Goal: Task Accomplishment & Management: Use online tool/utility

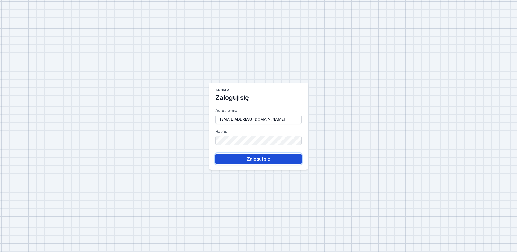
click at [245, 163] on button "Zaloguj się" at bounding box center [258, 159] width 86 height 11
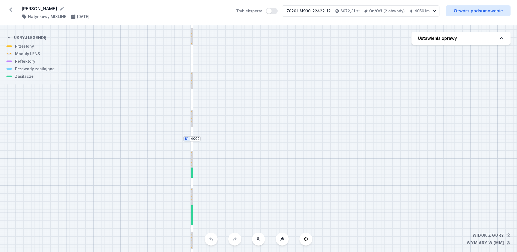
click at [11, 9] on icon at bounding box center [10, 10] width 3 height 4
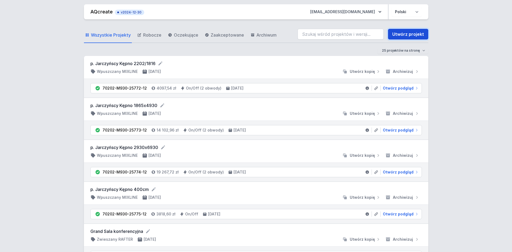
click at [402, 36] on link "Utwórz projekt" at bounding box center [408, 34] width 40 height 11
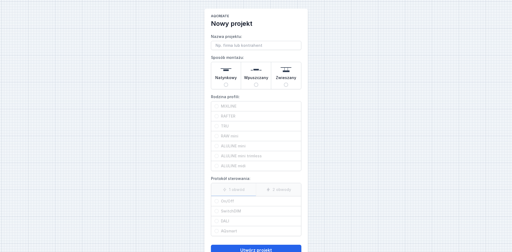
click at [365, 107] on div "AQcreate Nowy projekt Nazwa projektu: Sposób montażu: Natynkowy Wpuszczany Zwie…" at bounding box center [256, 135] width 512 height 270
click at [227, 84] on input "Natynkowy" at bounding box center [226, 85] width 4 height 4
radio input "true"
click at [235, 107] on span "MIXLINE" at bounding box center [258, 106] width 79 height 5
click at [219, 107] on input "MIXLINE" at bounding box center [216, 106] width 4 height 4
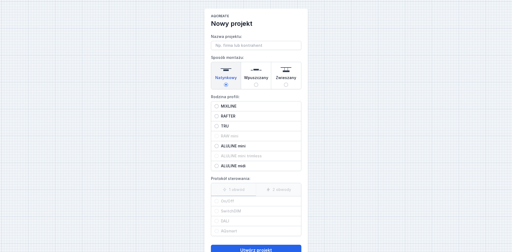
radio input "true"
click at [224, 202] on span "On/Off" at bounding box center [258, 201] width 79 height 5
click at [219, 202] on input "On/Off" at bounding box center [216, 201] width 4 height 4
radio input "true"
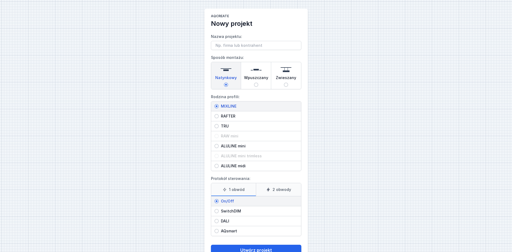
scroll to position [17, 0]
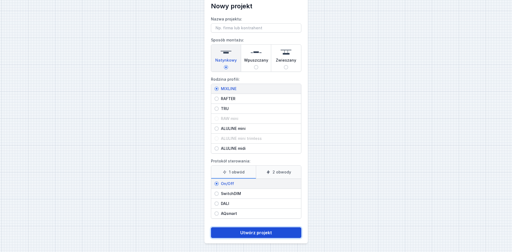
click at [274, 230] on button "Utwórz projekt" at bounding box center [256, 232] width 90 height 11
click at [257, 233] on button "Utwórz projekt" at bounding box center [256, 232] width 90 height 11
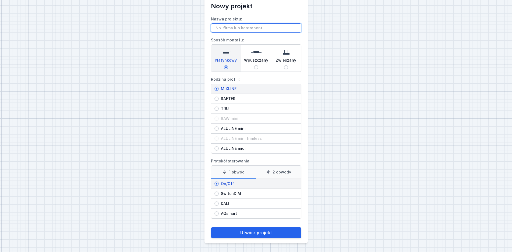
click at [231, 30] on input "Nazwa projektu:" at bounding box center [256, 27] width 90 height 9
type input "J"
drag, startPoint x: 250, startPoint y: 27, endPoint x: 235, endPoint y: 27, distance: 14.3
click at [235, 27] on input "P. [PERSON_NAME]" at bounding box center [256, 27] width 90 height 9
click at [246, 26] on input "P. [PERSON_NAME]" at bounding box center [256, 27] width 90 height 9
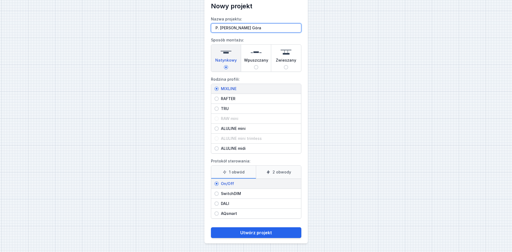
type input "P. [PERSON_NAME] Góra"
drag, startPoint x: 170, startPoint y: 75, endPoint x: 192, endPoint y: 97, distance: 31.6
click at [170, 75] on div "AQcreate Nowy projekt Nazwa projektu: P. [PERSON_NAME] Zielona Góra Sposób mont…" at bounding box center [256, 118] width 512 height 270
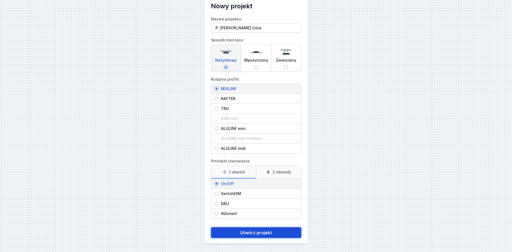
click at [244, 232] on button "Utwórz projekt" at bounding box center [256, 232] width 90 height 11
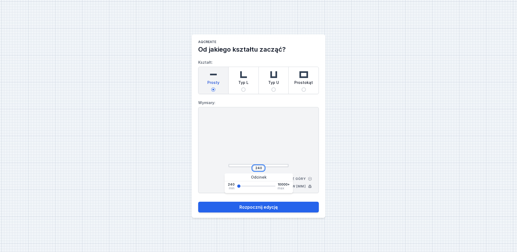
click at [258, 167] on input "240" at bounding box center [258, 168] width 9 height 4
drag, startPoint x: 262, startPoint y: 168, endPoint x: 241, endPoint y: 170, distance: 21.1
click at [254, 169] on input "240" at bounding box center [258, 168] width 9 height 4
type input "3820"
click at [198, 202] on button "Rozpocznij edycję" at bounding box center [258, 207] width 121 height 11
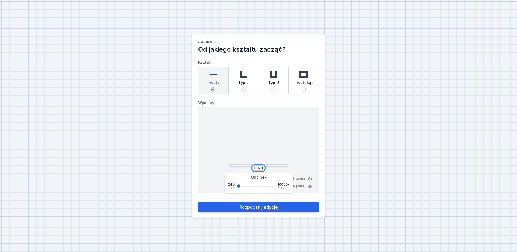
type input "3820"
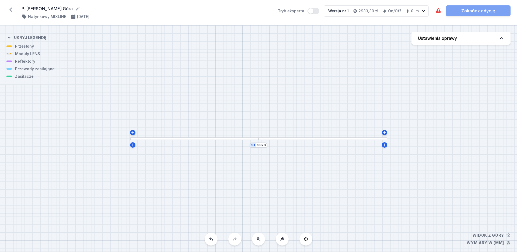
click at [467, 42] on button "Ustawienia oprawy" at bounding box center [460, 38] width 99 height 13
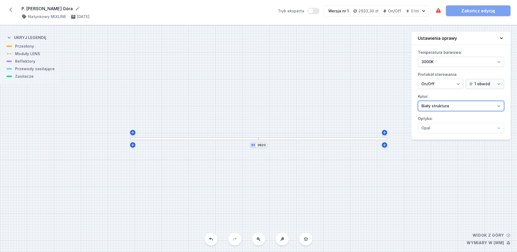
click at [418, 101] on select "[PERSON_NAME] struktura [PERSON_NAME] struktura Złoty struktura Miedziany [PERS…" at bounding box center [461, 106] width 86 height 10
select select "2"
click option "Czarny struktura" at bounding box center [0, 0] width 0 height 0
click at [199, 141] on div "S1 3820" at bounding box center [258, 138] width 517 height 227
click at [203, 138] on div at bounding box center [194, 138] width 129 height 3
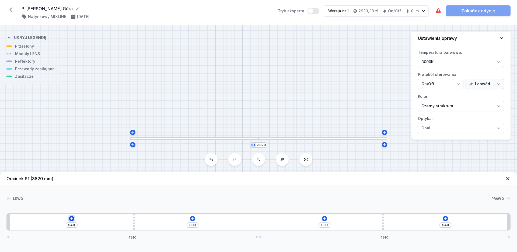
click at [73, 220] on icon at bounding box center [71, 219] width 4 height 4
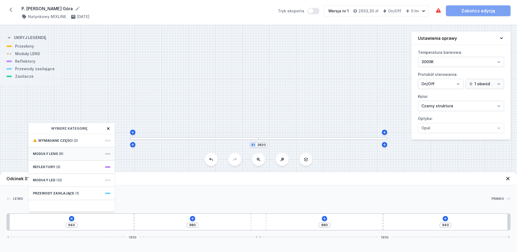
click at [59, 154] on span "(6)" at bounding box center [61, 154] width 4 height 4
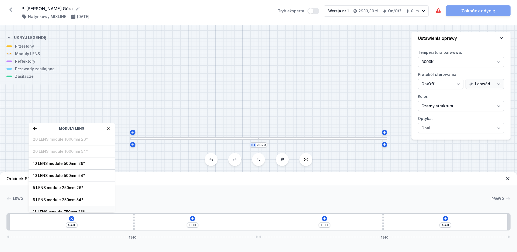
scroll to position [19, 0]
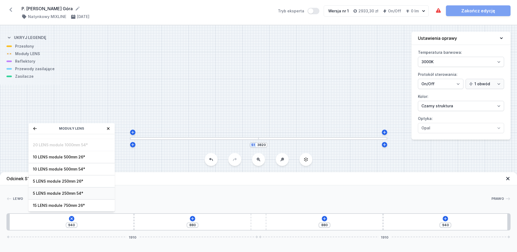
click at [57, 193] on span "5 LENS module 250mm 54°" at bounding box center [72, 193] width 78 height 5
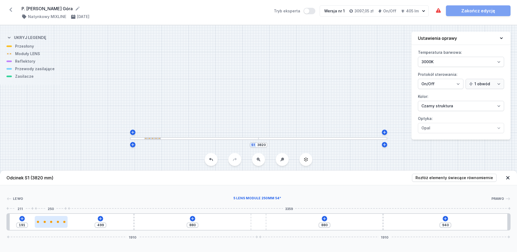
type input "454"
type input "236"
type input "422"
type input "268"
type input "406"
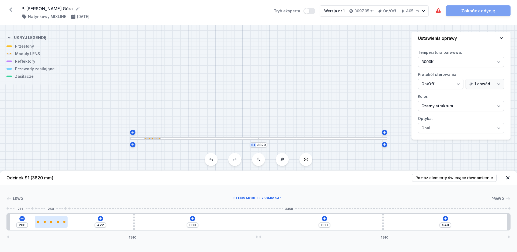
type input "284"
type input "398"
type input "292"
type input "396"
type input "294"
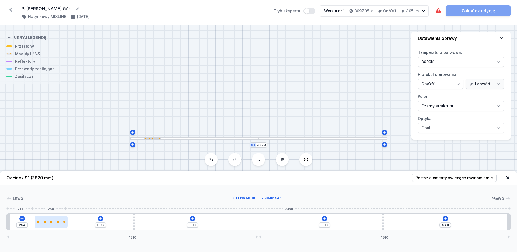
type input "394"
type input "296"
type input "392"
type input "298"
type input "390"
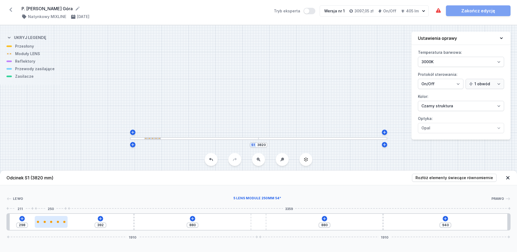
type input "300"
type input "388"
type input "302"
type input "386"
type input "304"
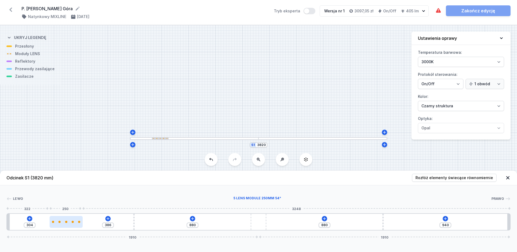
type input "380"
type input "310"
type input "375"
type input "315"
type input "371"
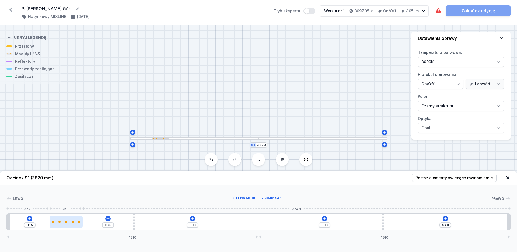
type input "319"
type input "369"
type input "321"
type input "365"
type input "325"
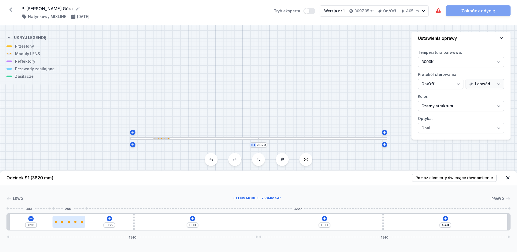
type input "359"
type input "331"
type input "355"
type input "335"
type input "353"
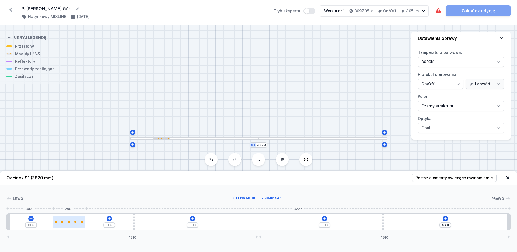
type input "337"
type input "349"
type input "341"
type input "347"
type input "343"
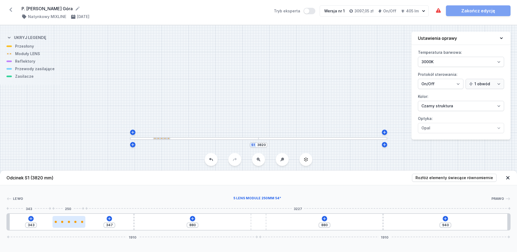
type input "343"
type input "347"
type input "341"
type input "349"
type input "337"
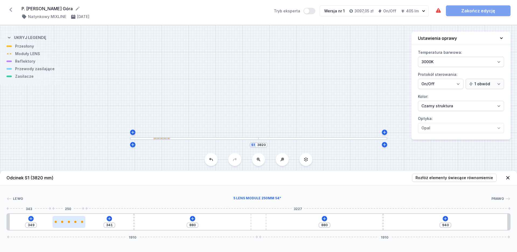
type input "353"
type input "335"
type input "355"
type input "333"
type input "357"
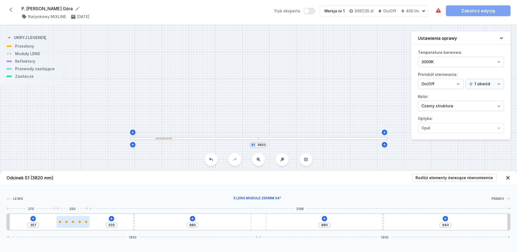
type input "331"
type input "359"
type input "329"
type input "361"
type input "327"
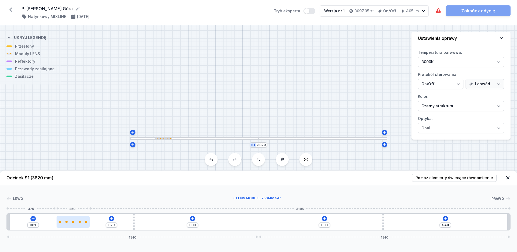
type input "363"
type input "325"
type input "365"
type input "321"
type input "369"
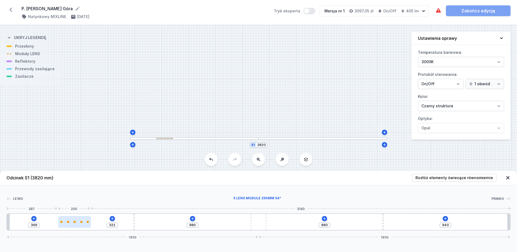
type input "319"
type input "371"
type input "317"
type input "373"
type input "315"
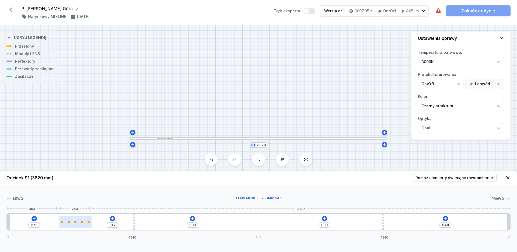
type input "375"
type input "313"
type input "377"
type input "311"
type input "379"
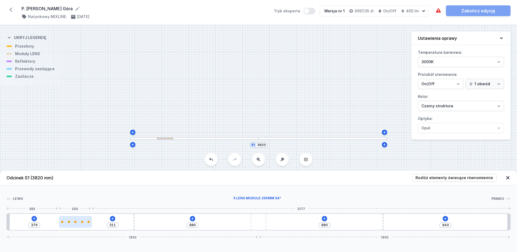
type input "309"
type input "381"
type input "307"
type input "383"
type input "305"
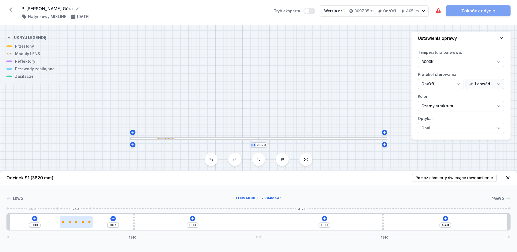
type input "385"
type input "303"
type input "387"
type input "301"
type input "389"
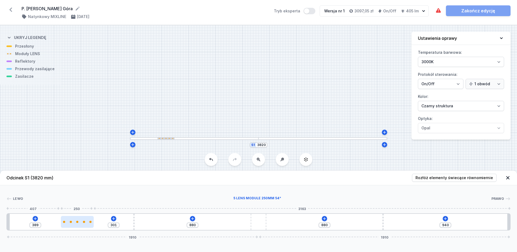
type input "299"
type input "391"
type input "297"
type input "393"
type input "295"
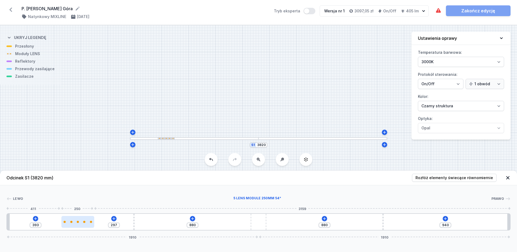
type input "395"
type input "293"
type input "397"
type input "291"
type input "399"
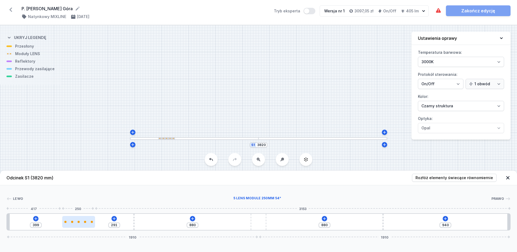
type input "289"
type input "401"
type input "287"
type input "403"
type input "285"
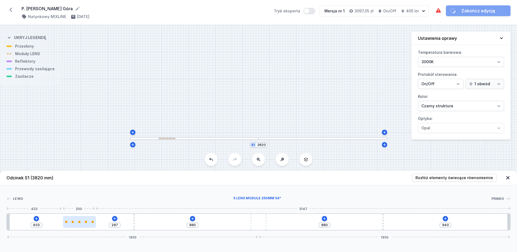
type input "405"
type input "283"
type input "407"
type input "281"
type input "409"
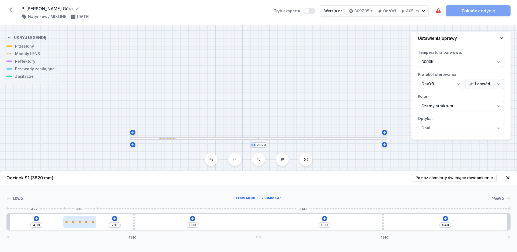
type input "279"
type input "411"
type input "277"
type input "413"
type input "272"
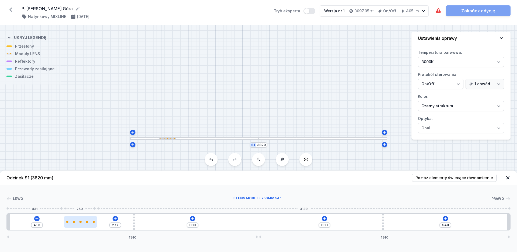
type input "418"
type input "270"
type input "420"
type input "268"
type input "422"
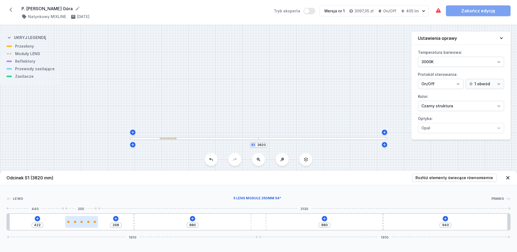
type input "270"
type input "420"
type input "272"
type input "418"
type input "275"
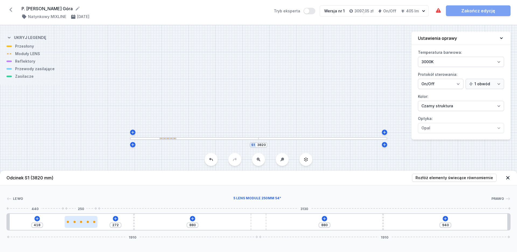
type input "415"
type input "277"
type input "413"
type input "279"
type input "411"
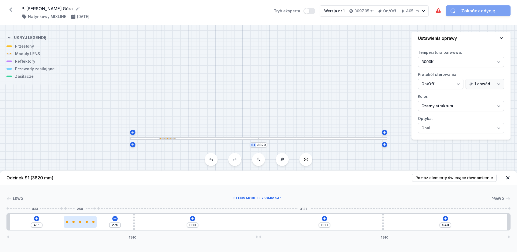
type input "281"
type input "409"
type input "283"
type input "407"
type input "285"
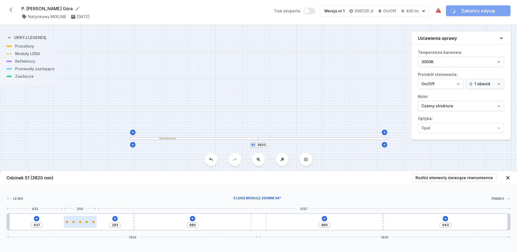
type input "405"
type input "287"
type input "403"
type input "289"
type input "401"
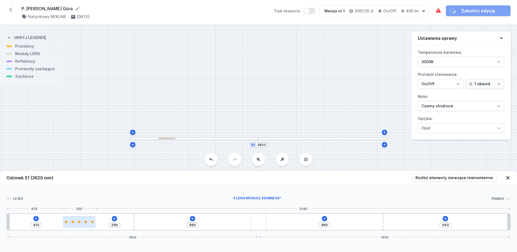
type input "291"
type input "399"
type input "293"
type input "397"
type input "295"
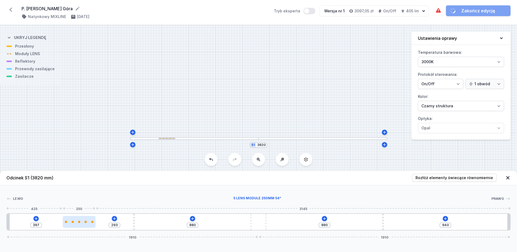
type input "395"
type input "297"
type input "393"
type input "301"
type input "389"
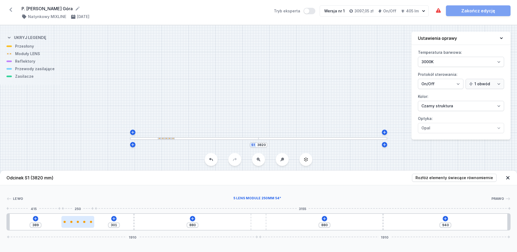
type input "303"
type input "387"
type input "305"
type input "385"
type input "307"
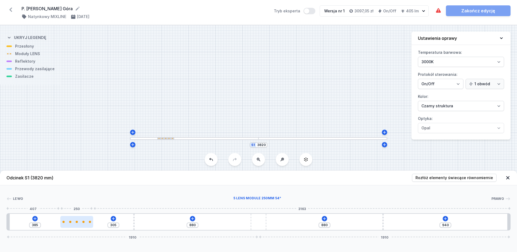
type input "383"
type input "309"
type input "381"
type input "311"
type input "379"
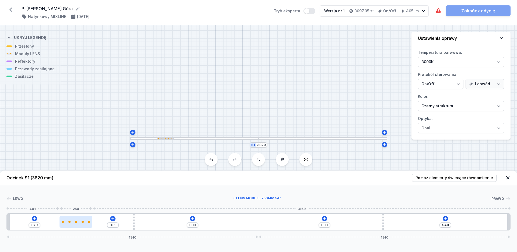
type input "313"
type input "377"
type input "315"
type input "375"
type input "317"
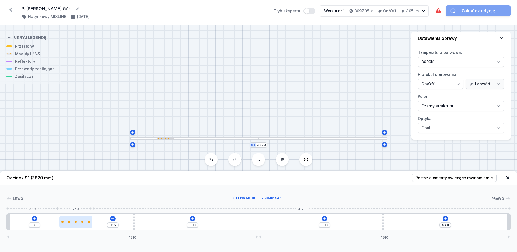
type input "373"
type input "315"
type input "375"
type input "311"
type input "379"
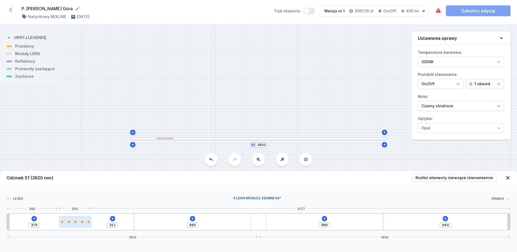
type input "309"
type input "381"
type input "307"
type input "383"
type input "305"
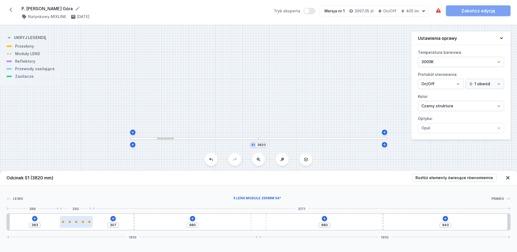
type input "385"
type input "307"
type input "383"
type input "309"
type input "381"
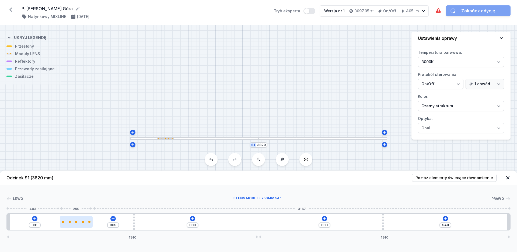
type input "311"
type input "379"
type input "313"
type input "377"
type input "309"
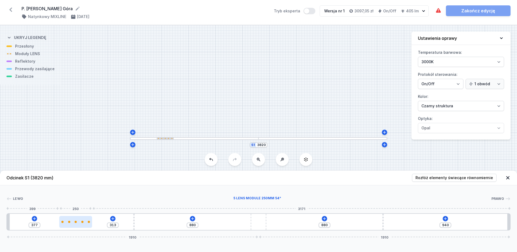
type input "381"
type input "307"
type input "383"
type input "305"
type input "385"
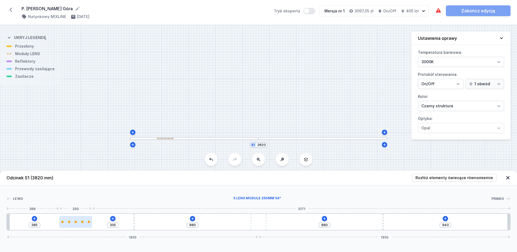
type input "303"
type input "387"
type input "301"
type input "389"
type input "299"
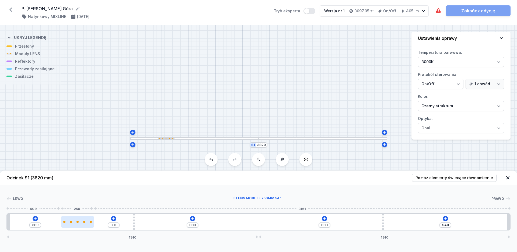
type input "391"
type input "297"
type input "393"
type input "295"
type input "395"
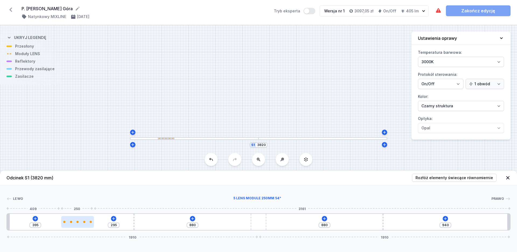
type input "293"
type input "397"
drag, startPoint x: 28, startPoint y: 221, endPoint x: 76, endPoint y: 224, distance: 48.2
click at [76, 224] on div at bounding box center [76, 222] width 33 height 12
drag, startPoint x: 75, startPoint y: 227, endPoint x: 73, endPoint y: 226, distance: 2.9
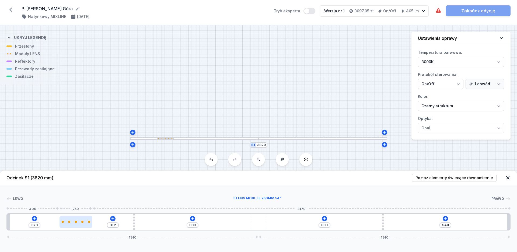
click at [73, 226] on div at bounding box center [75, 222] width 33 height 12
drag, startPoint x: 134, startPoint y: 222, endPoint x: 178, endPoint y: 221, distance: 44.1
click at [186, 221] on div "378 662 530 880 940 1910 1910" at bounding box center [258, 221] width 504 height 17
click at [136, 219] on icon at bounding box center [136, 219] width 4 height 4
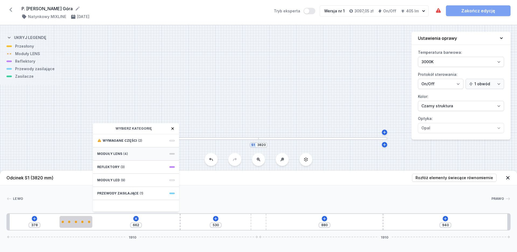
click at [116, 154] on span "Moduły LENS" at bounding box center [109, 154] width 25 height 4
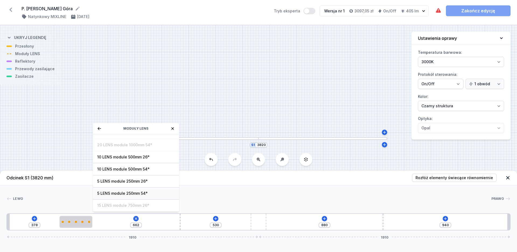
click at [125, 195] on span "5 LENS module 250mm 54°" at bounding box center [136, 193] width 78 height 5
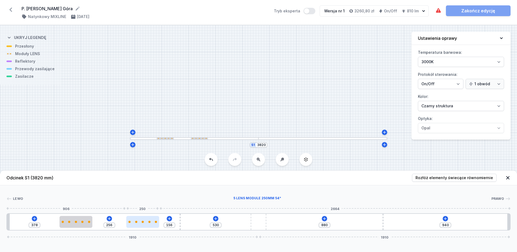
drag, startPoint x: 106, startPoint y: 224, endPoint x: 134, endPoint y: 226, distance: 28.0
click at [138, 223] on div at bounding box center [142, 222] width 33 height 12
click at [372, 139] on div at bounding box center [322, 138] width 129 height 3
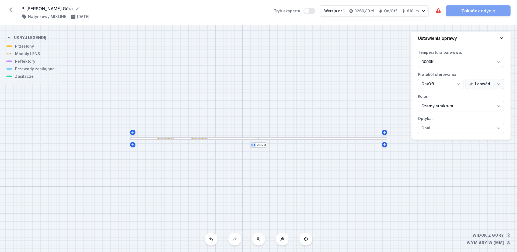
click at [320, 140] on div "S1 3820" at bounding box center [258, 138] width 517 height 227
click at [334, 138] on div at bounding box center [322, 138] width 129 height 3
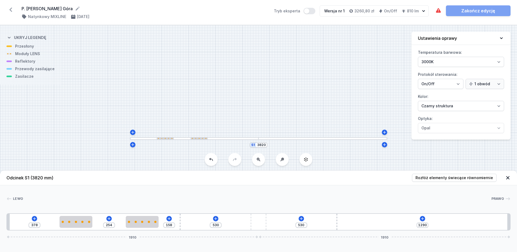
drag, startPoint x: 383, startPoint y: 220, endPoint x: 307, endPoint y: 222, distance: 76.2
click at [307, 222] on div "378 254 158 530 530 1290 1910 1910" at bounding box center [258, 221] width 504 height 17
click at [420, 217] on div "378 254 158 530 530 1290 1910 1910" at bounding box center [258, 221] width 504 height 17
click at [423, 217] on icon at bounding box center [422, 219] width 4 height 4
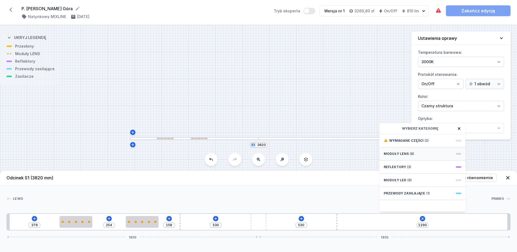
click at [410, 154] on span "(8)" at bounding box center [412, 154] width 4 height 4
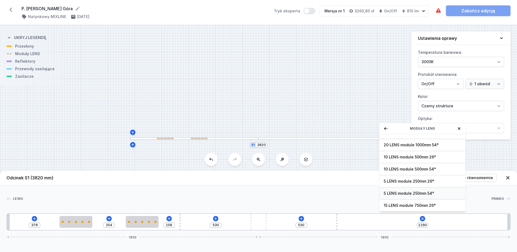
click at [427, 192] on span "5 LENS module 250mm 54°" at bounding box center [422, 193] width 78 height 5
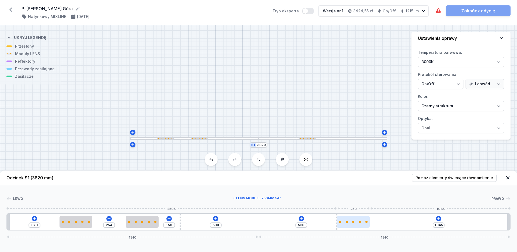
click at [357, 219] on div at bounding box center [353, 222] width 33 height 12
click at [349, 166] on div "S1 3820" at bounding box center [258, 138] width 517 height 227
click at [438, 217] on icon at bounding box center [438, 219] width 4 height 4
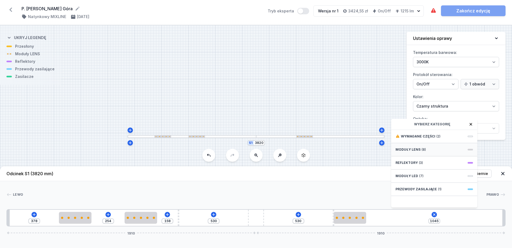
click at [402, 152] on span "Moduły LENS" at bounding box center [408, 149] width 25 height 4
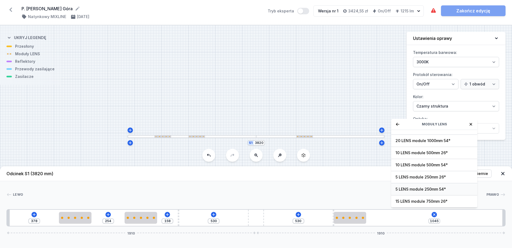
click at [416, 192] on span "5 LENS module 250mm 54°" at bounding box center [435, 188] width 78 height 5
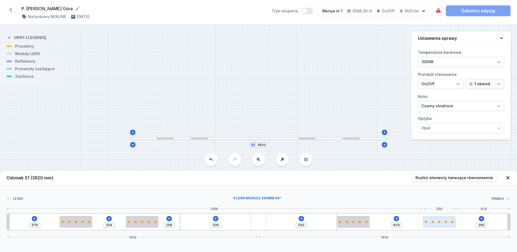
drag, startPoint x: 389, startPoint y: 224, endPoint x: 447, endPoint y: 225, distance: 58.4
click at [447, 225] on div at bounding box center [438, 222] width 33 height 12
click at [484, 226] on input "392" at bounding box center [481, 225] width 9 height 4
drag, startPoint x: 484, startPoint y: 225, endPoint x: 474, endPoint y: 226, distance: 10.3
click at [477, 225] on input "392" at bounding box center [481, 225] width 9 height 4
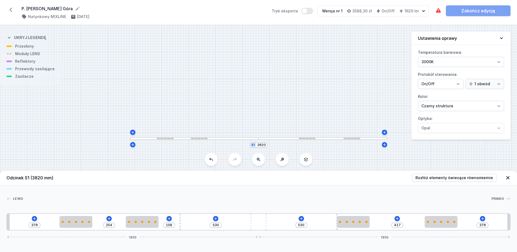
click at [428, 201] on div at bounding box center [257, 198] width 468 height 5
click at [143, 224] on div at bounding box center [144, 222] width 33 height 12
click at [114, 226] on input "273" at bounding box center [110, 225] width 9 height 4
click at [145, 201] on div at bounding box center [257, 198] width 468 height 5
click at [398, 225] on input "417" at bounding box center [397, 225] width 9 height 4
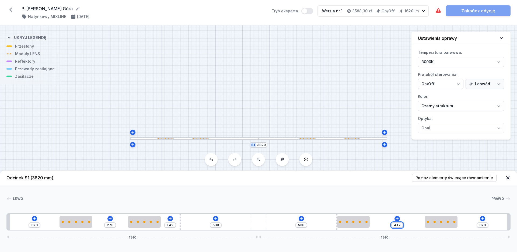
drag, startPoint x: 400, startPoint y: 225, endPoint x: 388, endPoint y: 225, distance: 11.6
click at [393, 225] on input "417" at bounding box center [397, 225] width 9 height 4
click at [340, 211] on div "[PERSON_NAME] 1 2 2 3 4 3 2 2 1 378 270 142 530 530 270 525 1910 1910 398 250 2…" at bounding box center [258, 207] width 517 height 45
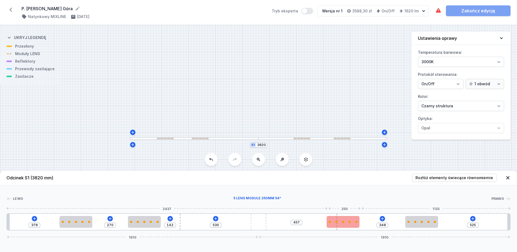
drag, startPoint x: 337, startPoint y: 216, endPoint x: 330, endPoint y: 216, distance: 6.2
click at [330, 216] on div at bounding box center [342, 222] width 33 height 12
click at [381, 226] on input "348" at bounding box center [382, 225] width 9 height 4
drag, startPoint x: 386, startPoint y: 226, endPoint x: 372, endPoint y: 225, distance: 13.7
click at [378, 226] on input "348" at bounding box center [382, 225] width 9 height 4
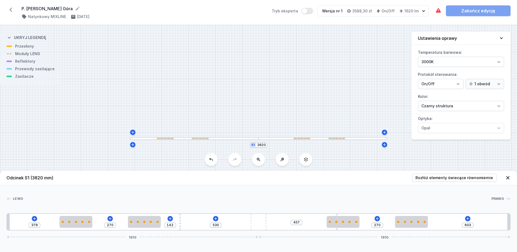
click at [391, 200] on div at bounding box center [257, 198] width 468 height 5
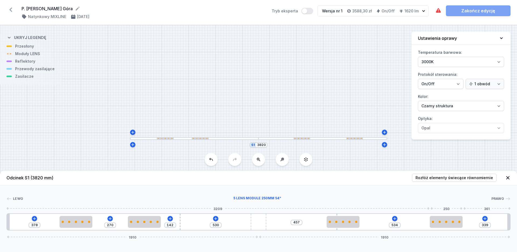
drag, startPoint x: 407, startPoint y: 225, endPoint x: 495, endPoint y: 228, distance: 88.0
click at [448, 227] on div at bounding box center [445, 222] width 33 height 12
click at [488, 227] on input "337" at bounding box center [485, 225] width 9 height 4
drag, startPoint x: 488, startPoint y: 226, endPoint x: 478, endPoint y: 225, distance: 10.2
click at [481, 225] on input "337" at bounding box center [485, 225] width 9 height 4
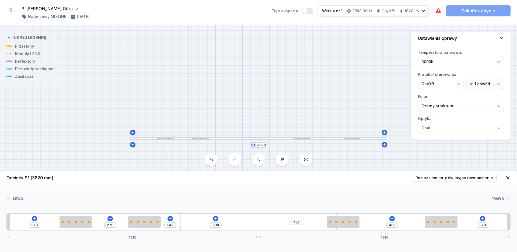
click at [390, 227] on div "495" at bounding box center [392, 225] width 12 height 5
click at [392, 225] on input "495" at bounding box center [392, 225] width 9 height 4
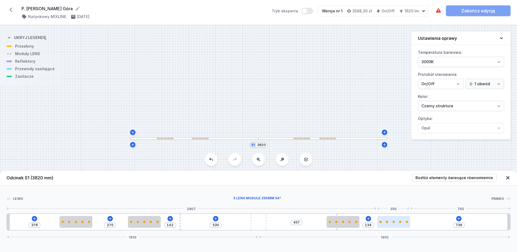
drag, startPoint x: 382, startPoint y: 227, endPoint x: 404, endPoint y: 226, distance: 22.3
click at [404, 226] on div at bounding box center [393, 222] width 33 height 12
click at [367, 225] on input "134" at bounding box center [368, 225] width 9 height 4
drag, startPoint x: 371, startPoint y: 225, endPoint x: 360, endPoint y: 225, distance: 10.8
click at [364, 225] on input "134" at bounding box center [368, 225] width 9 height 4
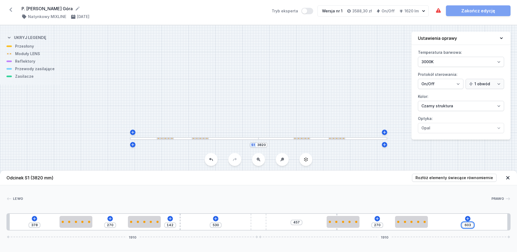
click at [469, 225] on input "603" at bounding box center [467, 225] width 9 height 4
drag, startPoint x: 471, startPoint y: 226, endPoint x: 460, endPoint y: 226, distance: 10.8
click at [463, 226] on input "603" at bounding box center [467, 225] width 9 height 4
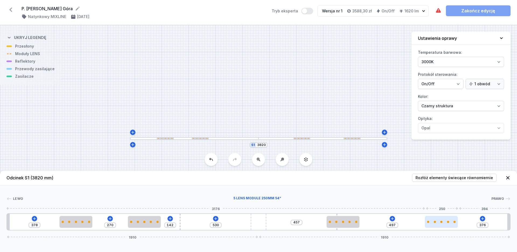
drag, startPoint x: 422, startPoint y: 221, endPoint x: 445, endPoint y: 227, distance: 24.1
click at [445, 227] on div at bounding box center [441, 222] width 33 height 12
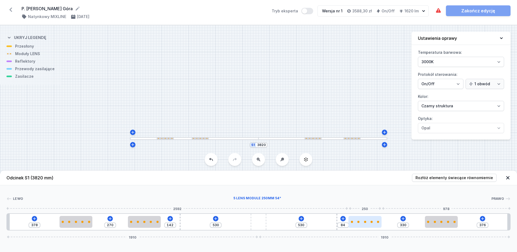
drag, startPoint x: 347, startPoint y: 226, endPoint x: 374, endPoint y: 225, distance: 26.4
click at [374, 225] on div at bounding box center [364, 222] width 33 height 12
click at [373, 225] on div at bounding box center [364, 222] width 33 height 12
drag, startPoint x: 363, startPoint y: 226, endPoint x: 375, endPoint y: 227, distance: 12.4
click at [375, 227] on div at bounding box center [372, 222] width 33 height 12
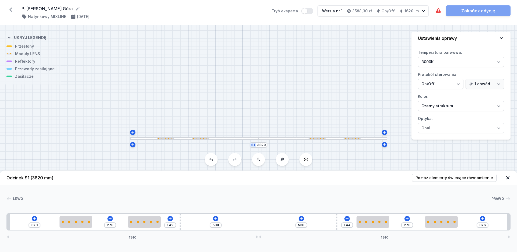
click at [377, 195] on div "[PERSON_NAME] 1 2 2 3 4 3 2 2 1 378 270 142 530 530 144 270 376 1910 1910 398 2…" at bounding box center [258, 207] width 517 height 45
click at [33, 217] on icon at bounding box center [34, 219] width 4 height 4
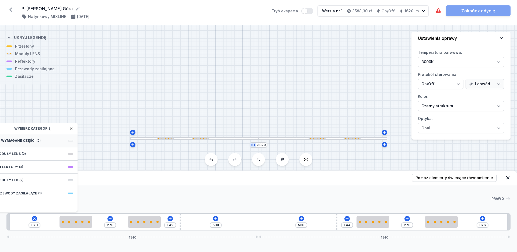
click at [31, 139] on span "Wymagane części" at bounding box center [18, 141] width 34 height 4
drag, startPoint x: 55, startPoint y: 129, endPoint x: 61, endPoint y: 129, distance: 5.9
click at [61, 129] on div "Wymagane części" at bounding box center [34, 128] width 86 height 11
click at [26, 139] on span "Hole for power supply cable" at bounding box center [35, 140] width 78 height 5
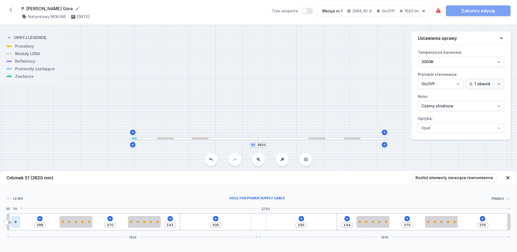
click at [18, 223] on div at bounding box center [15, 222] width 9 height 12
click at [39, 219] on icon at bounding box center [39, 218] width 3 height 3
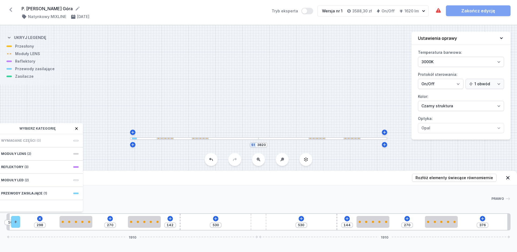
click at [26, 139] on span "Wymagane części" at bounding box center [18, 141] width 34 height 4
click at [27, 140] on span "Wymagane części" at bounding box center [18, 141] width 34 height 4
click at [112, 108] on div "S1 3820" at bounding box center [258, 138] width 517 height 227
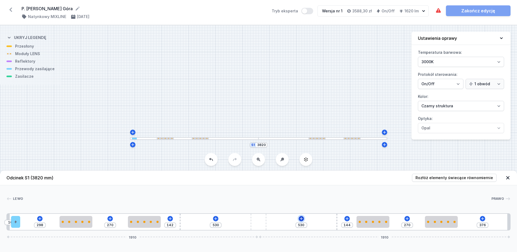
click at [301, 220] on icon at bounding box center [301, 218] width 3 height 3
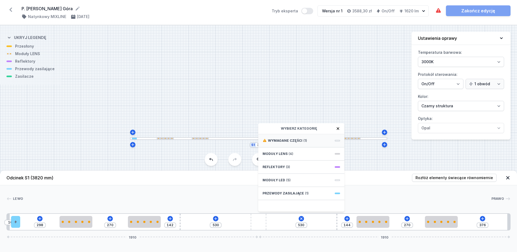
click at [279, 140] on span "Wymagane części" at bounding box center [285, 141] width 34 height 4
click at [285, 139] on span "ON/OFF Driver - up to 16W" at bounding box center [301, 140] width 78 height 5
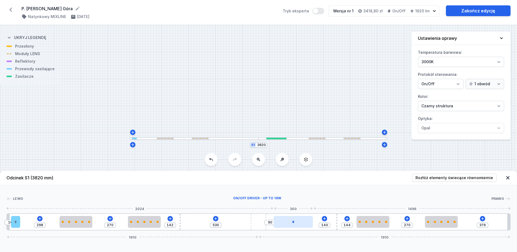
drag, startPoint x: 284, startPoint y: 223, endPoint x: 298, endPoint y: 223, distance: 14.3
click at [299, 223] on div at bounding box center [293, 222] width 40 height 12
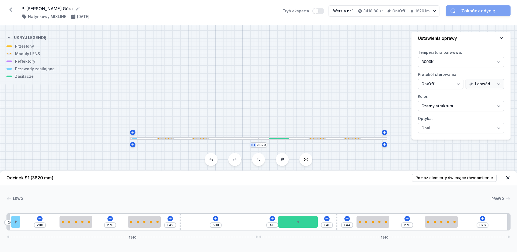
click at [291, 199] on div at bounding box center [257, 198] width 468 height 5
click at [463, 11] on link "Zakończ edycję" at bounding box center [478, 10] width 65 height 11
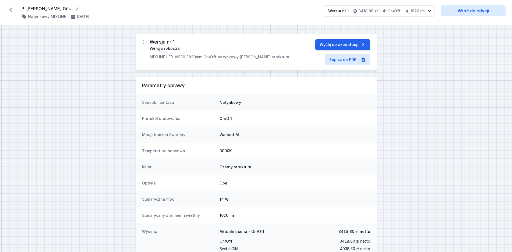
scroll to position [22, 0]
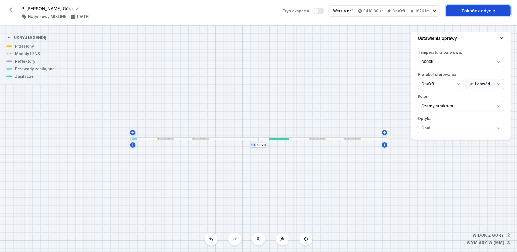
click at [476, 11] on link "Zakończ edycję" at bounding box center [478, 10] width 65 height 11
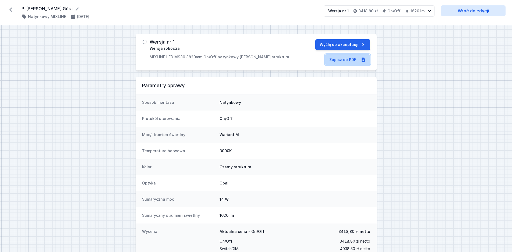
click at [334, 63] on link "Zapisz do PDF" at bounding box center [347, 59] width 45 height 11
click at [10, 10] on icon at bounding box center [10, 10] width 3 height 4
